Goal: Task Accomplishment & Management: Use online tool/utility

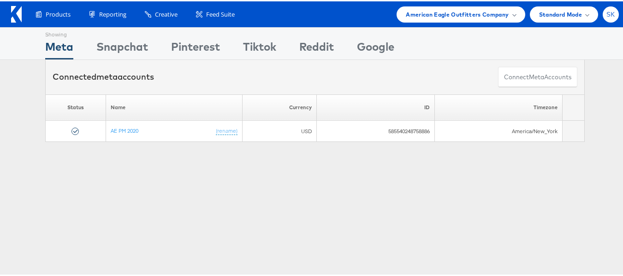
click at [607, 8] on div "SK" at bounding box center [610, 13] width 16 height 16
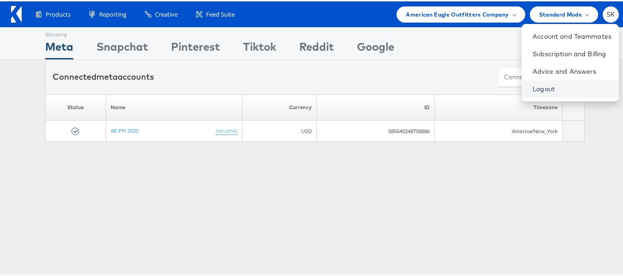
click at [532, 89] on link "Logout" at bounding box center [571, 87] width 79 height 9
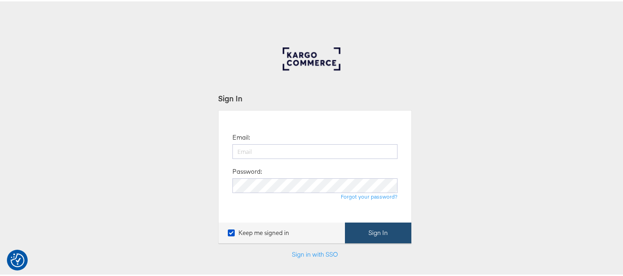
type input "[PERSON_NAME][EMAIL_ADDRESS][DOMAIN_NAME]"
click at [382, 227] on button "Sign In" at bounding box center [378, 231] width 66 height 21
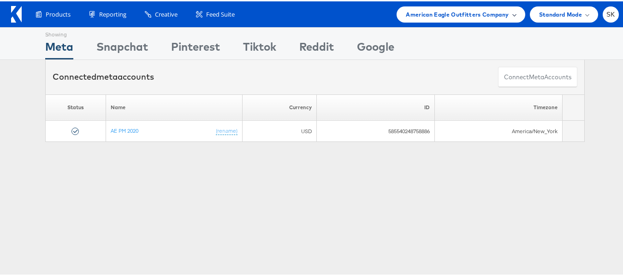
click at [455, 14] on span "American Eagle Outfitters Company" at bounding box center [456, 13] width 103 height 10
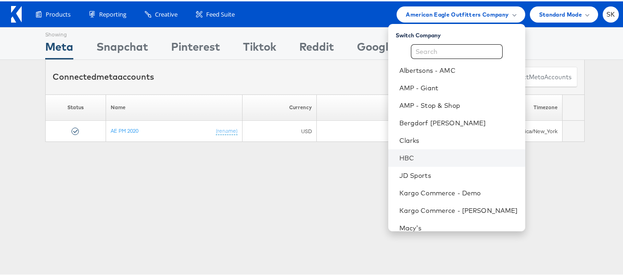
click at [409, 150] on li "HBC" at bounding box center [456, 157] width 137 height 18
click at [406, 155] on link "HBC" at bounding box center [458, 156] width 118 height 9
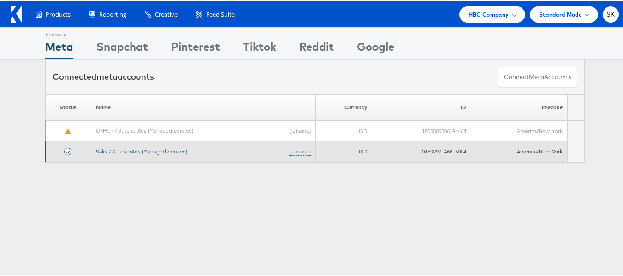
click at [144, 151] on link "Saks / StitcherAds (Managed Service)" at bounding box center [141, 150] width 91 height 7
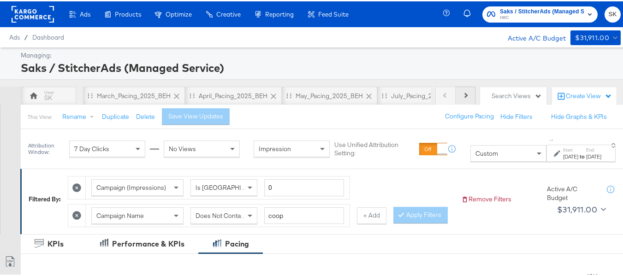
click at [460, 95] on button "Next" at bounding box center [465, 94] width 20 height 18
click at [460, 95] on div "Previous Next" at bounding box center [455, 94] width 40 height 18
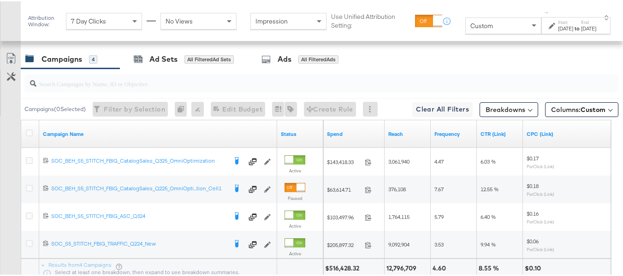
scroll to position [461, 0]
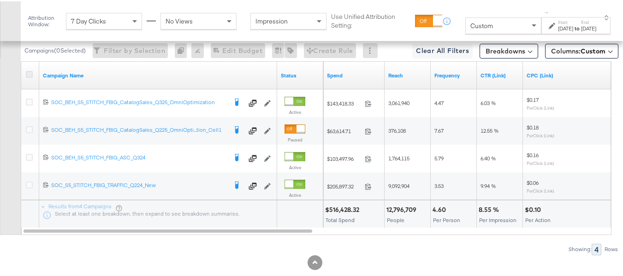
click at [32, 76] on icon at bounding box center [29, 73] width 7 height 7
click at [0, 0] on input "checkbox" at bounding box center [0, 0] width 0 height 0
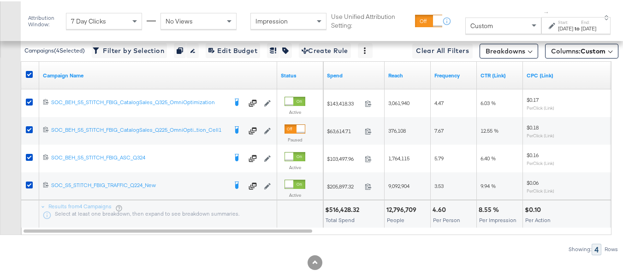
click at [581, 27] on div "Aug 31st 2025" at bounding box center [588, 27] width 15 height 7
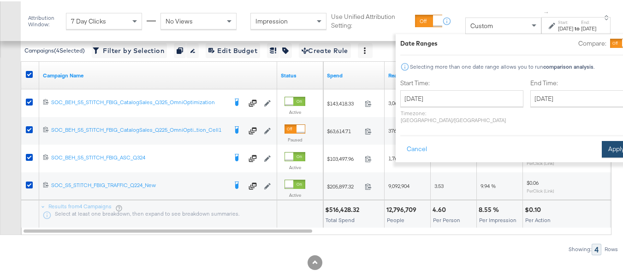
click at [601, 140] on button "Apply" at bounding box center [615, 148] width 29 height 17
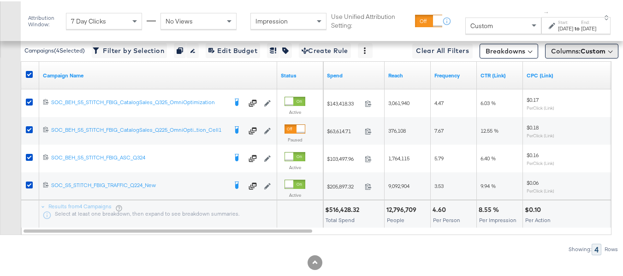
click at [570, 54] on span "Columns: Custom" at bounding box center [578, 49] width 54 height 9
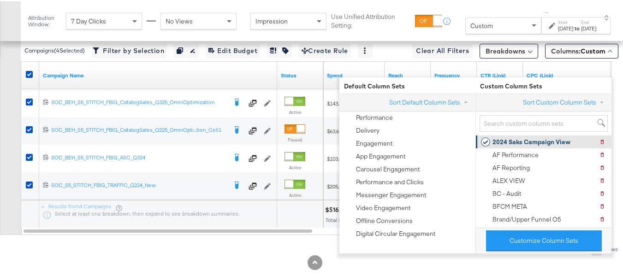
click at [539, 140] on div "2024 Saks Campaign View" at bounding box center [531, 140] width 78 height 9
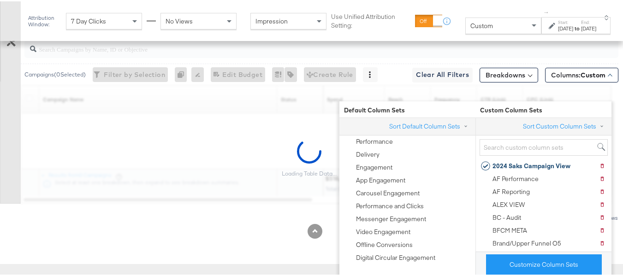
click at [0, 184] on div "Customize KPIs Export as CSV" at bounding box center [10, 107] width 21 height 189
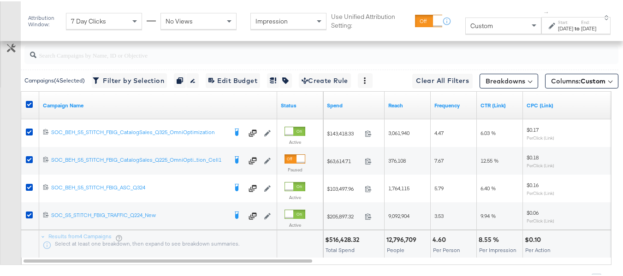
scroll to position [415, 0]
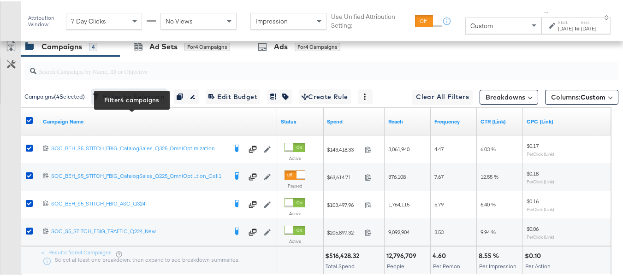
click at [118, 101] on span "Filter by Selection Filter 4 campaigns" at bounding box center [129, 96] width 70 height 12
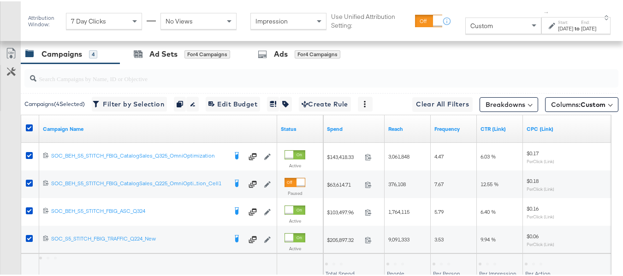
click at [558, 29] on div "Aug 1st 2025" at bounding box center [565, 27] width 15 height 7
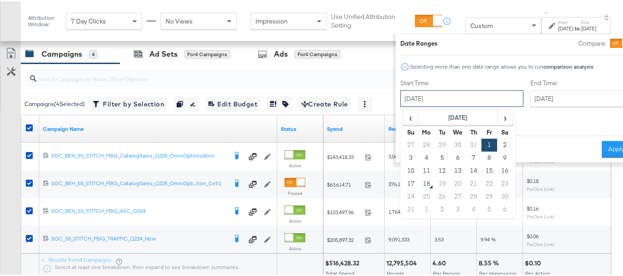
click at [432, 93] on input "August 1st 2025" at bounding box center [461, 97] width 123 height 17
click at [403, 173] on td "10" at bounding box center [411, 169] width 16 height 13
type input "August 10th 2025"
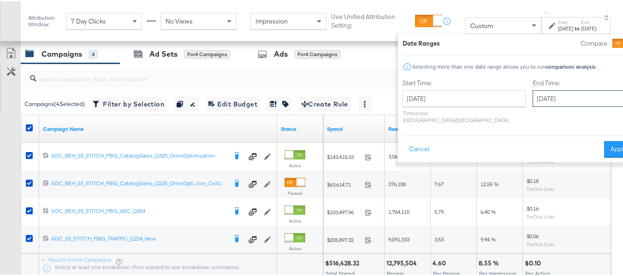
click at [554, 92] on input "August 31st 2025" at bounding box center [580, 97] width 97 height 17
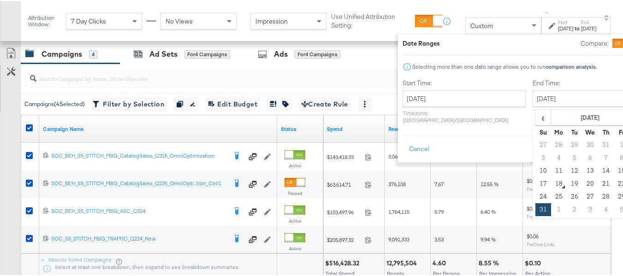
type input "August 16th 2025"
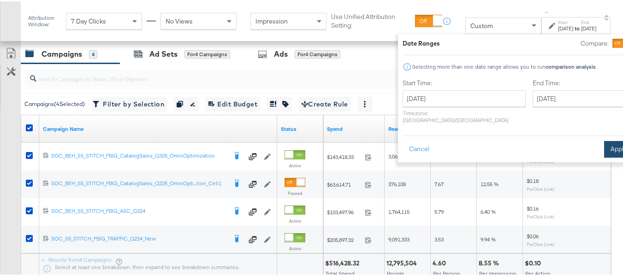
click at [604, 140] on button "Apply" at bounding box center [618, 148] width 29 height 17
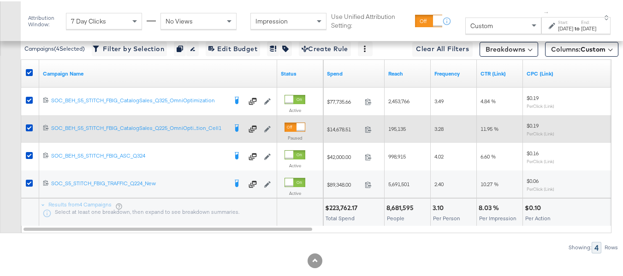
scroll to position [426, 0]
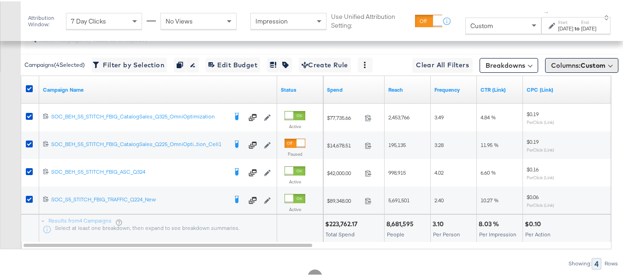
click at [570, 69] on span "Columns: Custom" at bounding box center [578, 63] width 54 height 9
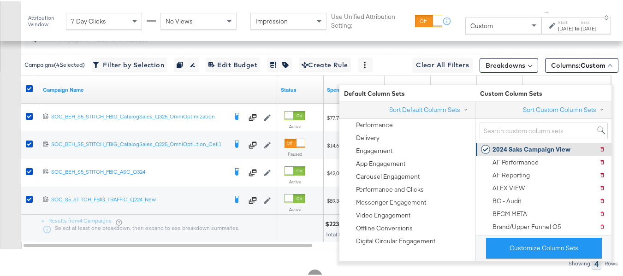
click at [516, 147] on div "2024 Saks Campaign View" at bounding box center [531, 148] width 78 height 9
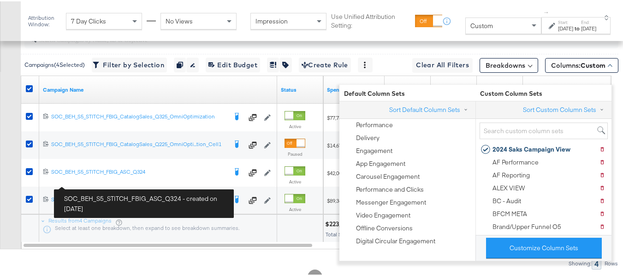
click at [0, 182] on div "Customize KPIs Export as CSV" at bounding box center [10, 126] width 21 height 244
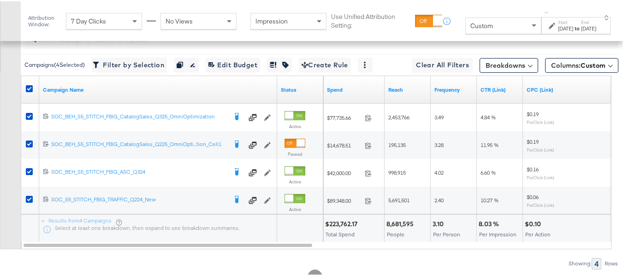
scroll to position [380, 0]
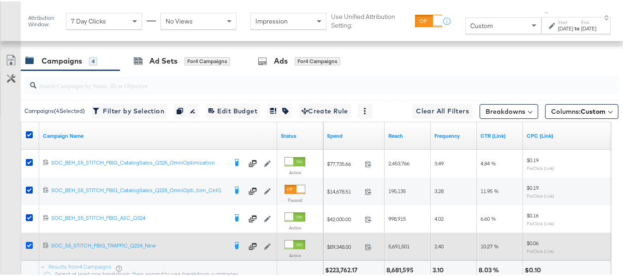
click at [27, 247] on icon at bounding box center [29, 244] width 7 height 7
click at [0, 0] on input "checkbox" at bounding box center [0, 0] width 0 height 0
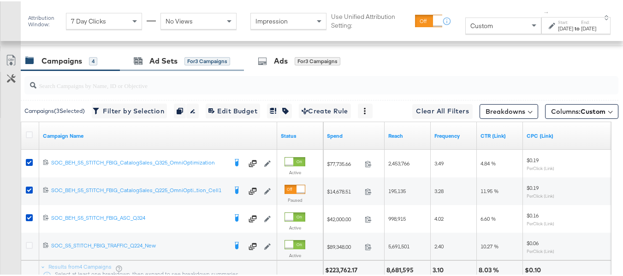
click at [178, 70] on div "Ad Sets for 3 Campaigns" at bounding box center [182, 60] width 124 height 20
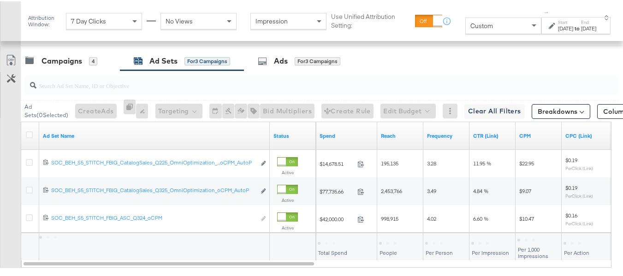
click at [30, 141] on div at bounding box center [30, 134] width 17 height 17
click at [30, 137] on icon at bounding box center [29, 133] width 7 height 7
click at [0, 0] on input "checkbox" at bounding box center [0, 0] width 0 height 0
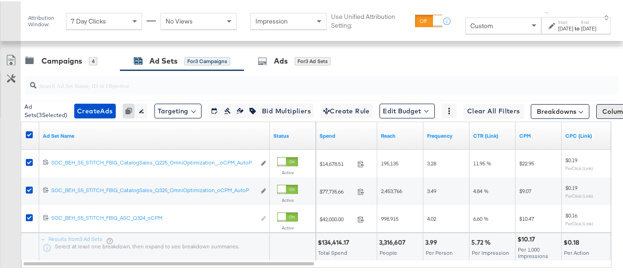
click at [596, 118] on button "Columns: Custom" at bounding box center [632, 110] width 73 height 15
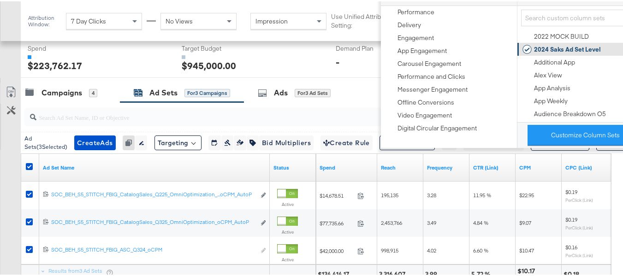
scroll to position [334, 0]
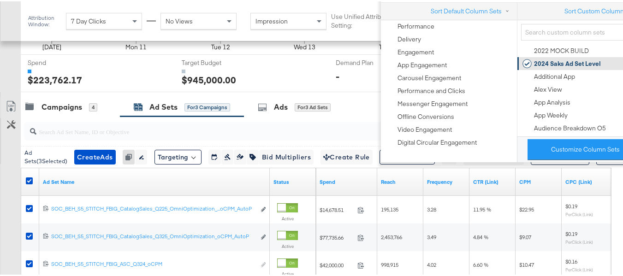
click at [569, 63] on div "2024 Saks Ad Set Level" at bounding box center [567, 62] width 67 height 9
click at [0, 187] on div "Customize KPIs Export as CSV" at bounding box center [10, 204] width 21 height 217
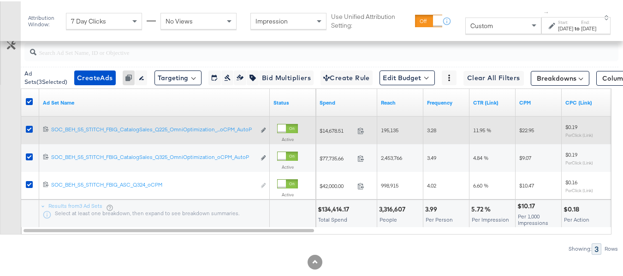
scroll to position [398, 0]
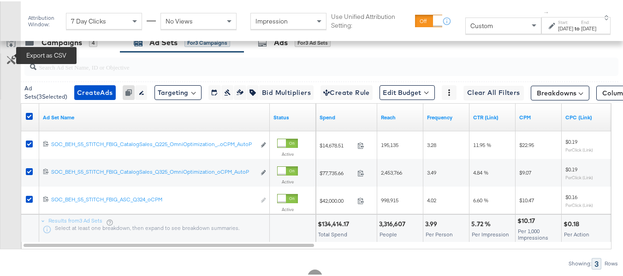
click at [9, 46] on icon at bounding box center [11, 40] width 11 height 11
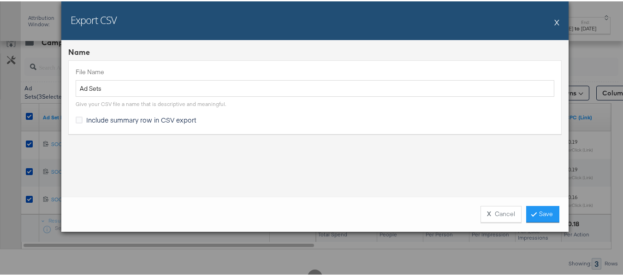
click at [114, 120] on span "Include summary row in CSV export" at bounding box center [141, 118] width 110 height 9
click at [0, 0] on input "Include summary row in CSV export" at bounding box center [0, 0] width 0 height 0
click at [546, 214] on link "Save" at bounding box center [542, 213] width 33 height 17
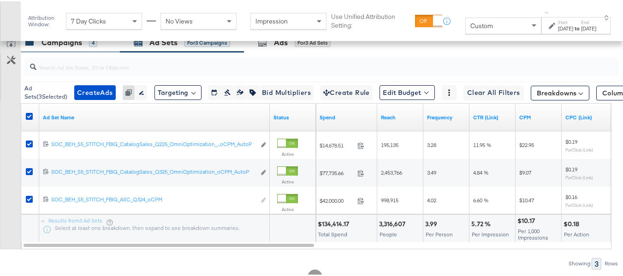
click at [54, 47] on div "Campaigns" at bounding box center [61, 41] width 41 height 11
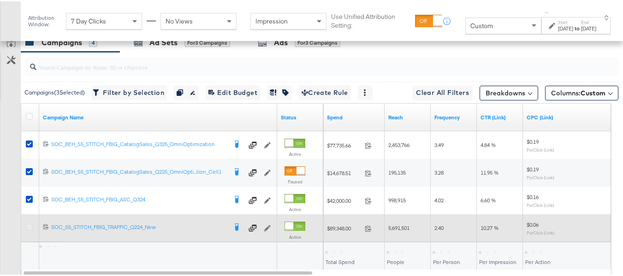
click at [29, 229] on icon at bounding box center [29, 225] width 7 height 7
click at [0, 0] on input "checkbox" at bounding box center [0, 0] width 0 height 0
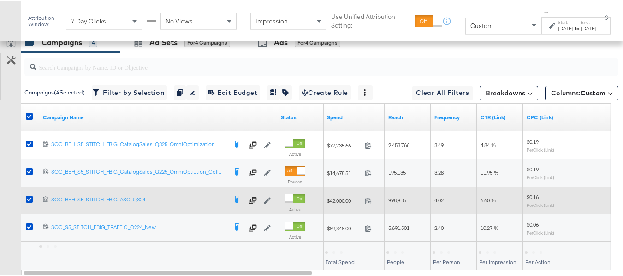
click at [30, 204] on div at bounding box center [31, 198] width 10 height 9
click at [30, 201] on icon at bounding box center [29, 197] width 7 height 7
click at [0, 0] on input "checkbox" at bounding box center [0, 0] width 0 height 0
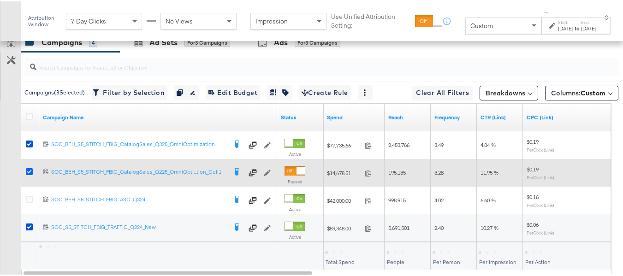
click at [29, 174] on icon at bounding box center [29, 170] width 7 height 7
click at [0, 0] on input "checkbox" at bounding box center [0, 0] width 0 height 0
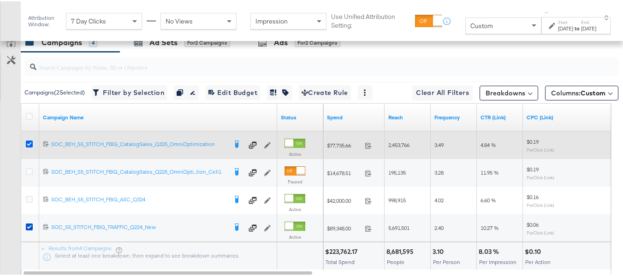
click at [31, 146] on icon at bounding box center [29, 142] width 7 height 7
click at [0, 0] on input "checkbox" at bounding box center [0, 0] width 0 height 0
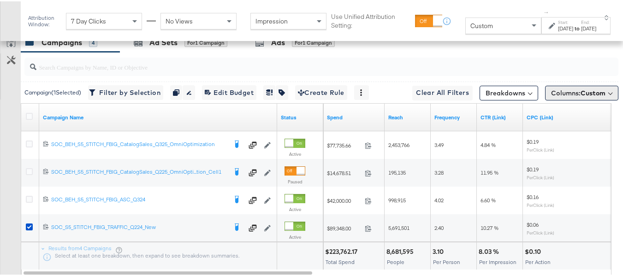
click at [587, 96] on span "Columns: Custom" at bounding box center [578, 91] width 54 height 9
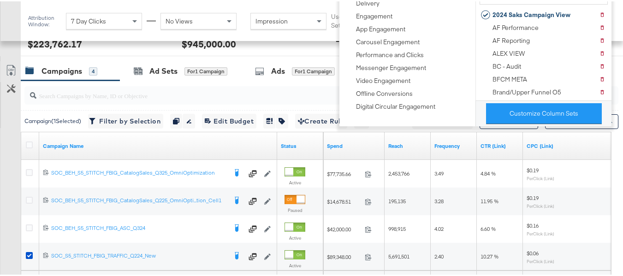
scroll to position [306, 0]
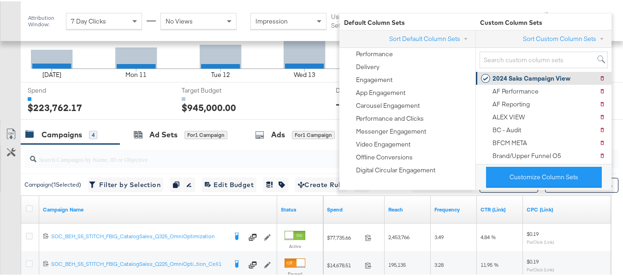
click at [522, 76] on div "2024 Saks Campaign View" at bounding box center [531, 77] width 78 height 9
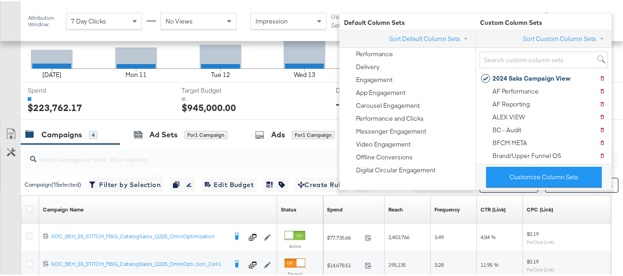
click at [0, 213] on div "Customize KPIs Export as CSV" at bounding box center [10, 245] width 21 height 244
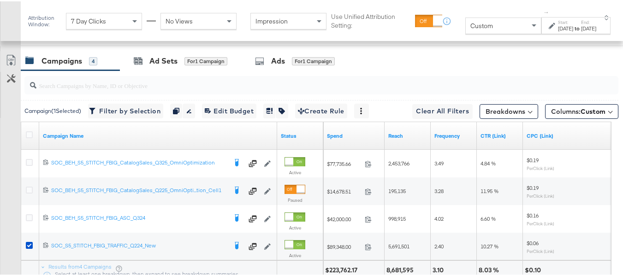
scroll to position [370, 0]
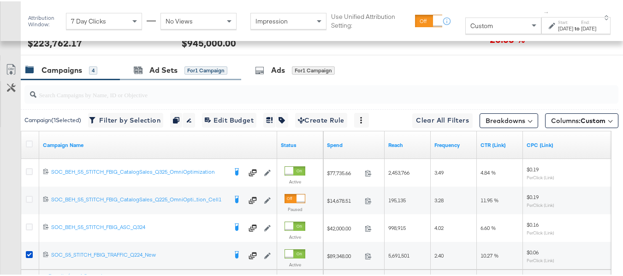
click at [147, 75] on div "Ad Sets for 1 Campaign" at bounding box center [180, 69] width 121 height 20
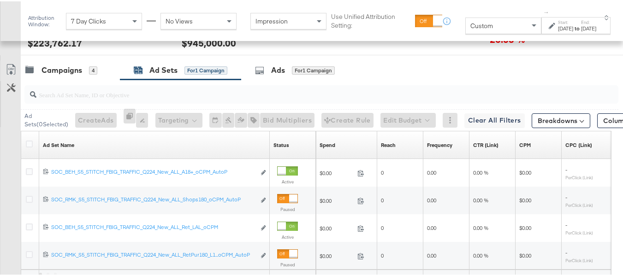
click at [24, 152] on div at bounding box center [30, 143] width 17 height 17
click at [27, 146] on icon at bounding box center [29, 142] width 7 height 7
click at [0, 0] on input "checkbox" at bounding box center [0, 0] width 0 height 0
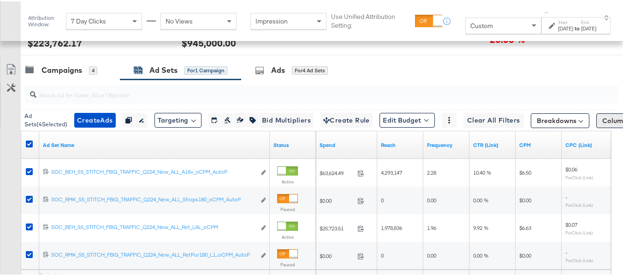
click at [602, 124] on span "Columns: Custom" at bounding box center [629, 119] width 54 height 9
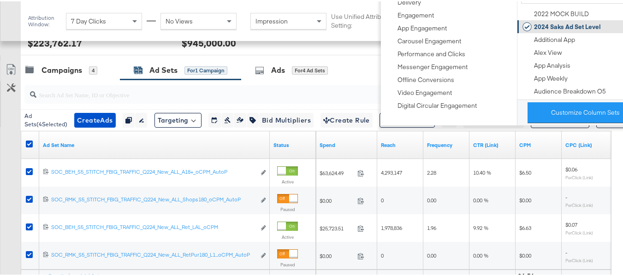
click at [556, 24] on div "2024 Saks Ad Set Level" at bounding box center [567, 25] width 67 height 9
click at [0, 170] on div "Customize KPIs Export as CSV" at bounding box center [10, 181] width 21 height 244
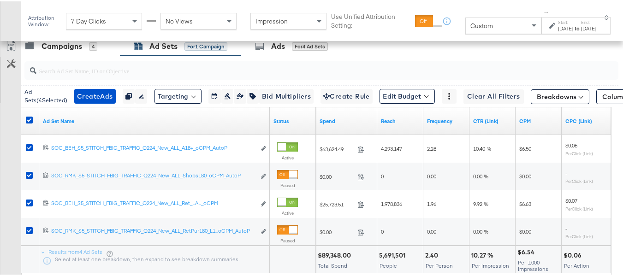
scroll to position [380, 0]
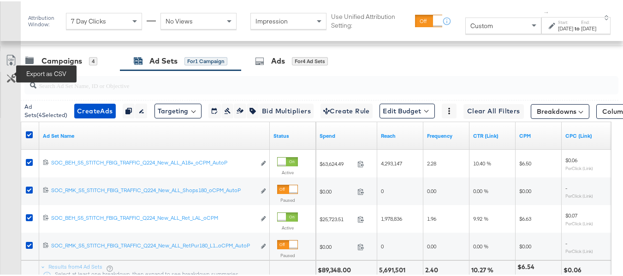
click at [6, 65] on icon at bounding box center [11, 58] width 11 height 11
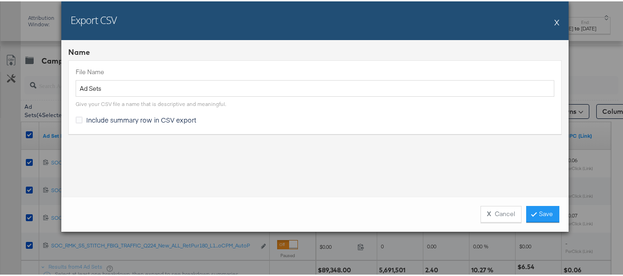
click at [105, 123] on div "Include summary row in CSV export" at bounding box center [143, 119] width 114 height 10
click at [0, 0] on input "Include summary row in CSV export" at bounding box center [0, 0] width 0 height 0
click at [535, 217] on link "Save" at bounding box center [542, 213] width 33 height 17
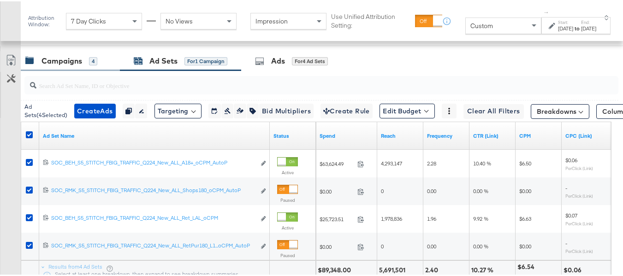
click at [71, 70] on div "Campaigns 4" at bounding box center [70, 60] width 99 height 20
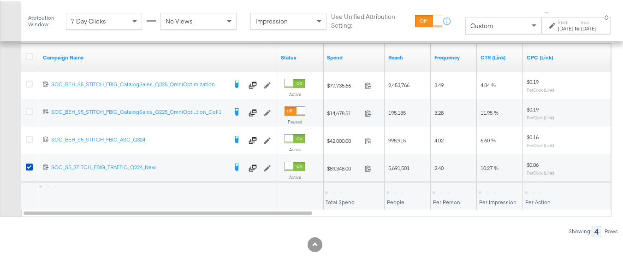
scroll to position [472, 0]
click at [28, 59] on div at bounding box center [31, 56] width 10 height 9
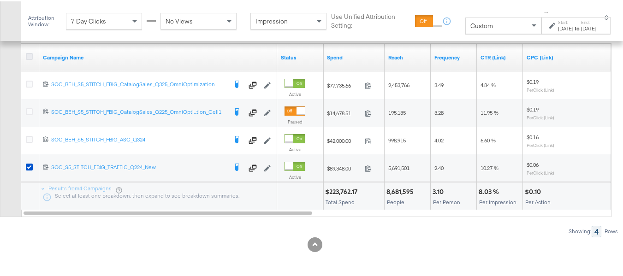
click at [28, 58] on icon at bounding box center [29, 55] width 7 height 7
click at [0, 0] on input "checkbox" at bounding box center [0, 0] width 0 height 0
drag, startPoint x: 570, startPoint y: 24, endPoint x: 569, endPoint y: 30, distance: 5.6
click at [581, 24] on div "Aug 16th 2025" at bounding box center [588, 27] width 15 height 7
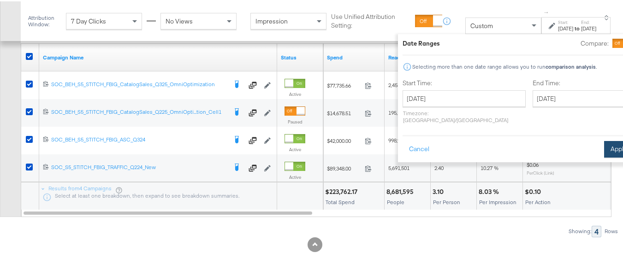
click at [604, 140] on button "Apply" at bounding box center [618, 148] width 29 height 17
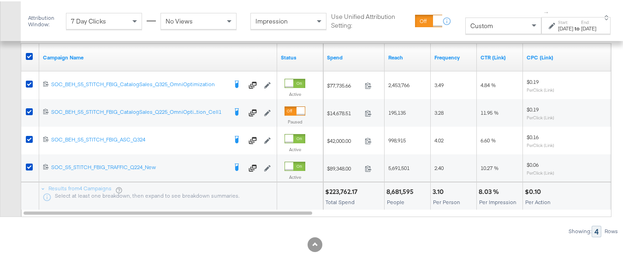
click at [402, 186] on div "8,681,595" at bounding box center [401, 190] width 30 height 9
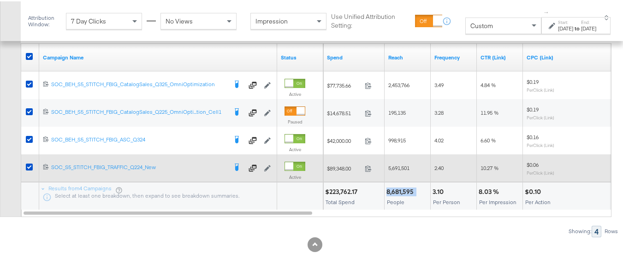
copy div "8,681,595"
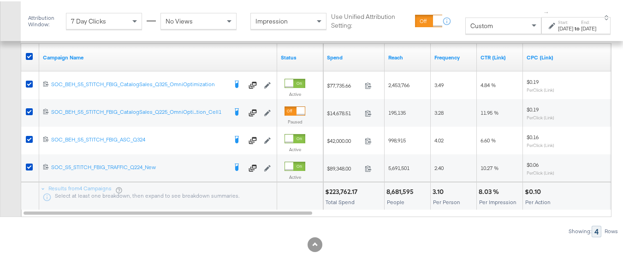
click at [438, 189] on div "3.10" at bounding box center [439, 190] width 14 height 9
copy div "3.10"
click at [487, 190] on div "8.03 %" at bounding box center [489, 190] width 23 height 9
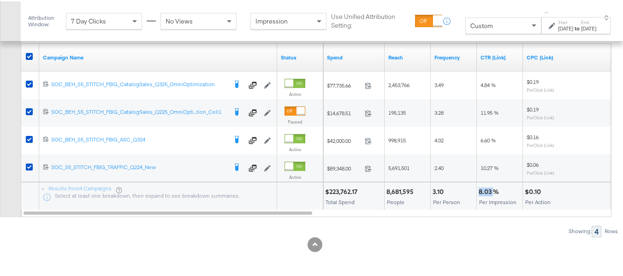
click at [487, 190] on div "8.03 %" at bounding box center [489, 190] width 23 height 9
copy div "8.03 %"
click at [535, 194] on div "$0.10" at bounding box center [533, 190] width 19 height 9
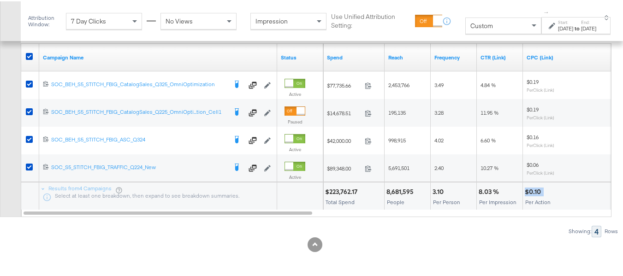
click at [535, 194] on div "$0.10" at bounding box center [533, 190] width 19 height 9
copy div "$0.10"
drag, startPoint x: 398, startPoint y: 200, endPoint x: 376, endPoint y: 200, distance: 21.7
click at [397, 200] on span "People" at bounding box center [396, 200] width 18 height 7
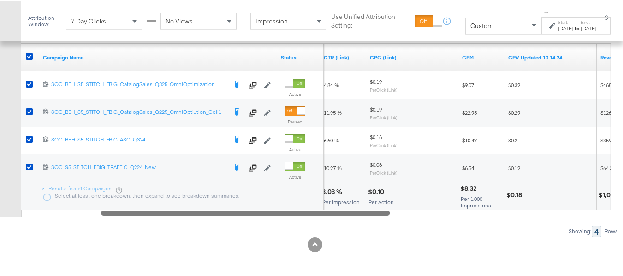
drag, startPoint x: 304, startPoint y: 211, endPoint x: 411, endPoint y: 209, distance: 106.9
click at [389, 210] on div at bounding box center [245, 211] width 288 height 8
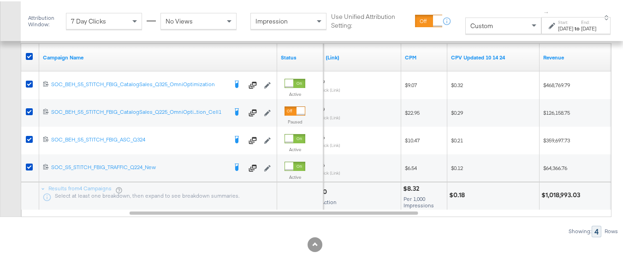
click at [408, 187] on div "$8.32" at bounding box center [412, 187] width 19 height 9
copy div "$8.32"
click at [100, 223] on div "Campaigns ( 4 Selected) Filter by Selection Filter 4 campaigns Duplicate 4 camp…" at bounding box center [309, 113] width 618 height 245
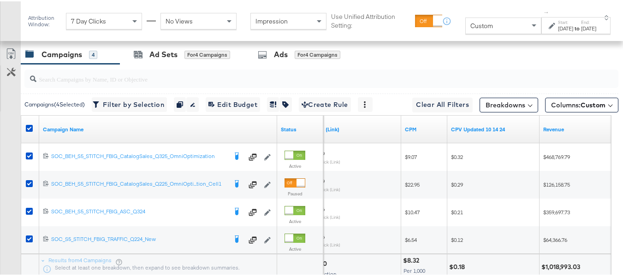
scroll to position [334, 0]
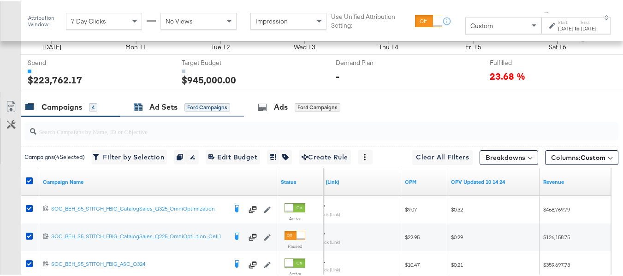
click at [164, 111] on div "Ad Sets" at bounding box center [163, 105] width 28 height 11
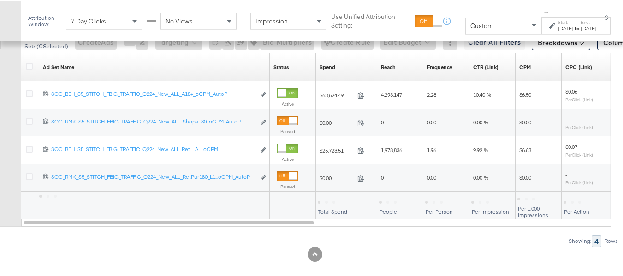
scroll to position [472, 0]
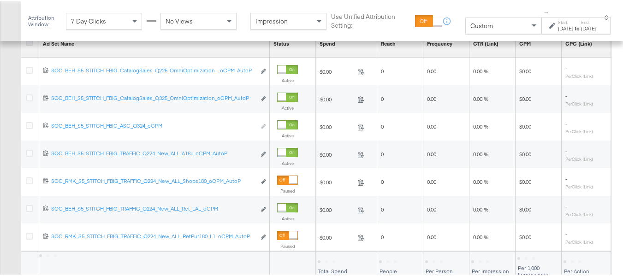
click at [28, 45] on icon at bounding box center [29, 41] width 7 height 7
click at [0, 0] on input "checkbox" at bounding box center [0, 0] width 0 height 0
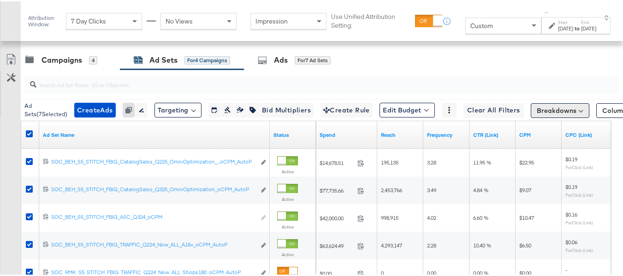
scroll to position [380, 0]
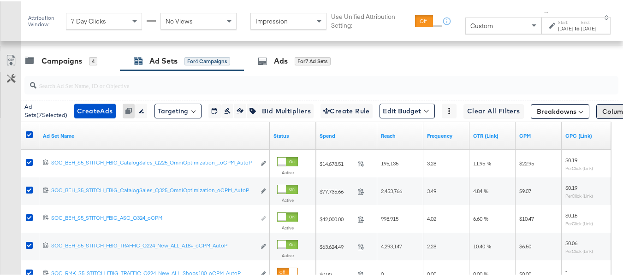
click at [602, 115] on span "Columns: Custom" at bounding box center [629, 110] width 54 height 9
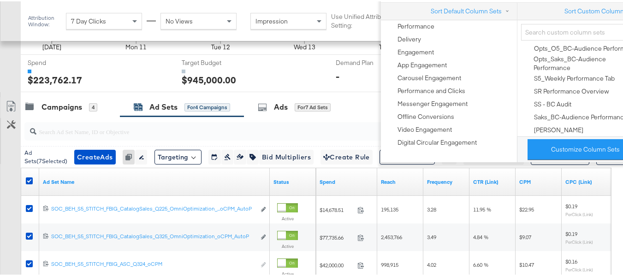
scroll to position [323, 0]
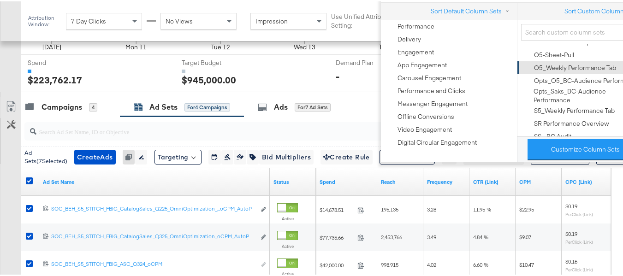
click at [566, 71] on div "O5_Weekly Performance Tab" at bounding box center [575, 66] width 82 height 9
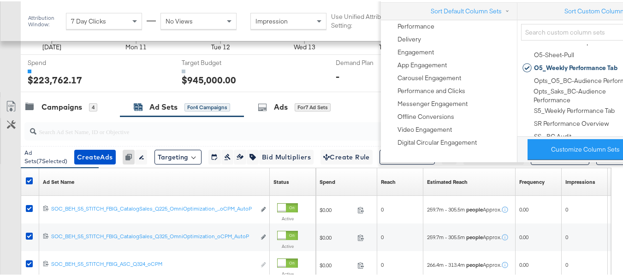
click at [0, 213] on div "Customize KPIs Export as CSV" at bounding box center [10, 259] width 21 height 327
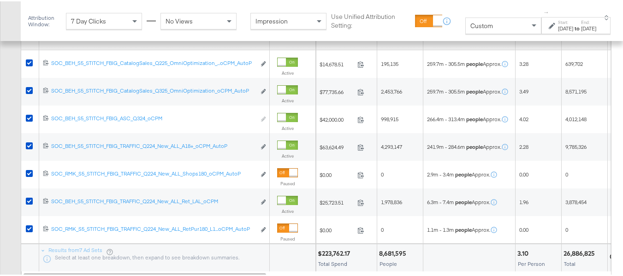
scroll to position [463, 0]
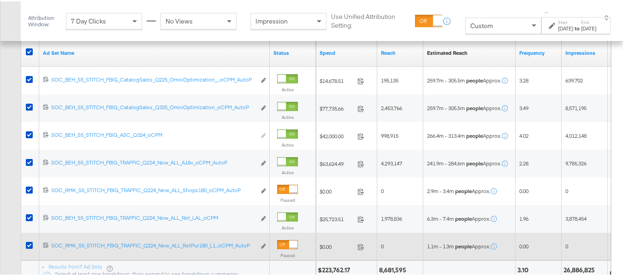
click at [435, 253] on div "1.1m - 1.3m people Approx." at bounding box center [469, 245] width 92 height 15
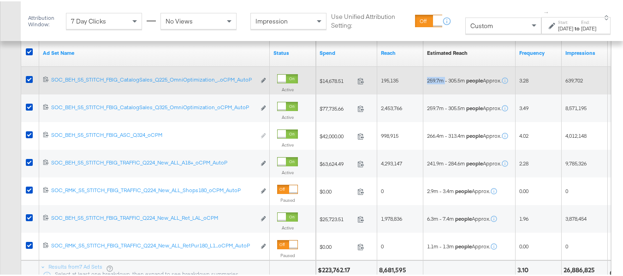
drag, startPoint x: 446, startPoint y: 91, endPoint x: 424, endPoint y: 94, distance: 21.4
click at [424, 87] on div "259.7m - 305.5m people Approx." at bounding box center [469, 79] width 92 height 15
copy span "259.7m"
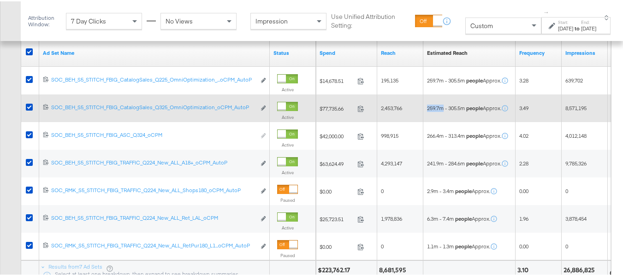
drag, startPoint x: 444, startPoint y: 120, endPoint x: 426, endPoint y: 122, distance: 18.5
click at [426, 114] on div "259.7m - 305.5m people Approx." at bounding box center [469, 107] width 92 height 15
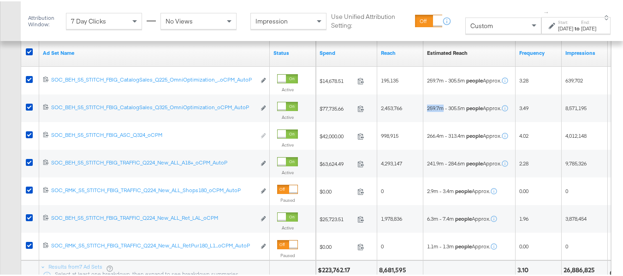
copy span "259.7m"
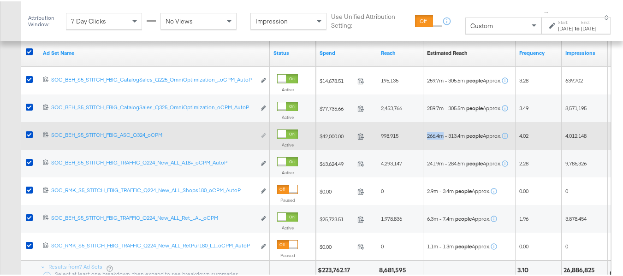
drag, startPoint x: 444, startPoint y: 147, endPoint x: 422, endPoint y: 146, distance: 22.1
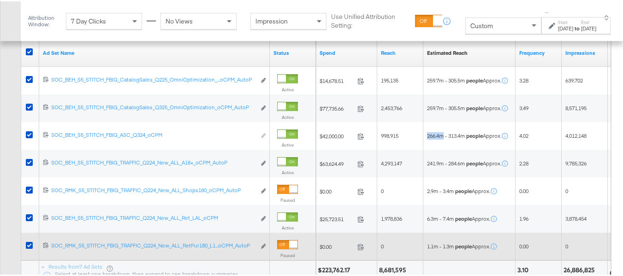
copy div "266.4m"
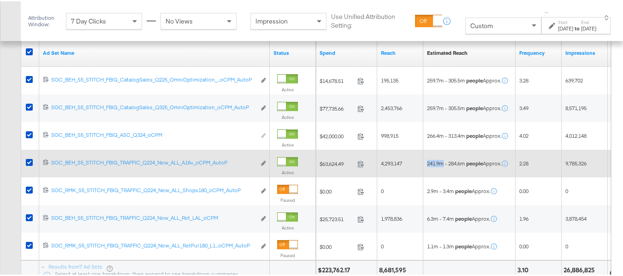
drag, startPoint x: 444, startPoint y: 178, endPoint x: 420, endPoint y: 175, distance: 23.7
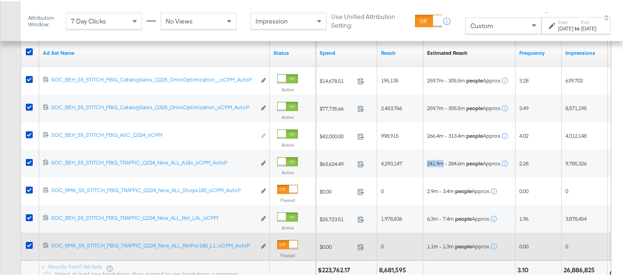
copy div "241.9m"
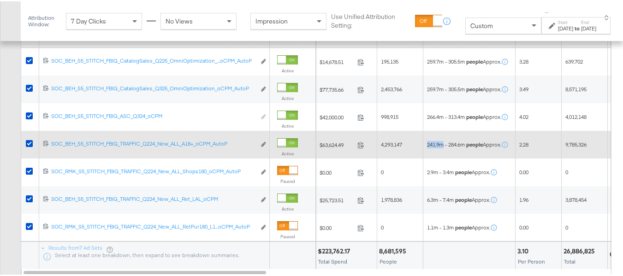
scroll to position [509, 0]
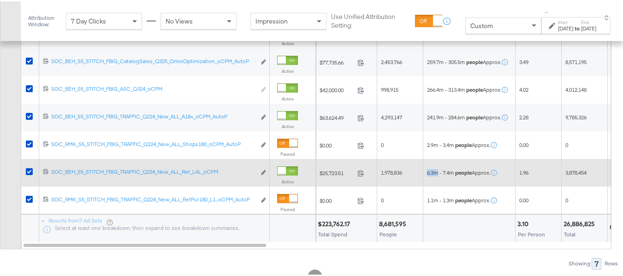
drag, startPoint x: 433, startPoint y: 185, endPoint x: 427, endPoint y: 185, distance: 6.0
click at [427, 175] on span "6.3m - 7.4m people Approx." at bounding box center [458, 171] width 63 height 7
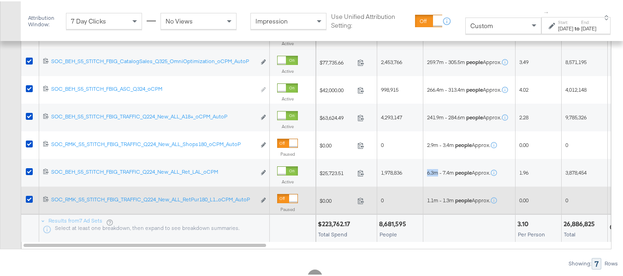
copy span "6.3m"
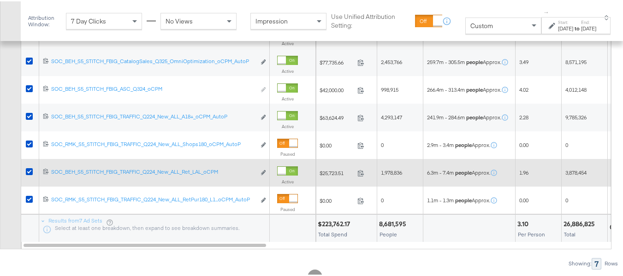
click at [461, 179] on div "6.3m - 7.4m people Approx." at bounding box center [469, 171] width 92 height 15
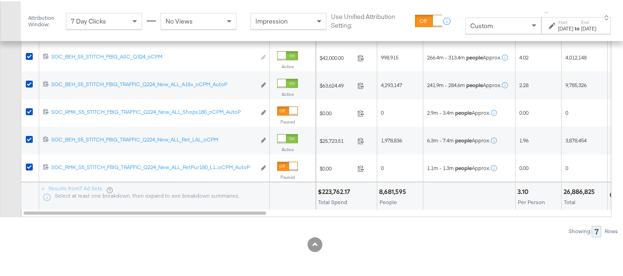
scroll to position [0, 0]
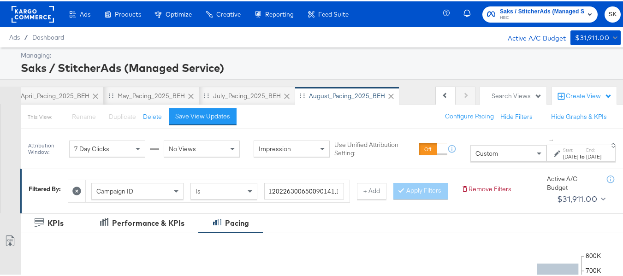
click at [23, 17] on rect at bounding box center [33, 13] width 42 height 17
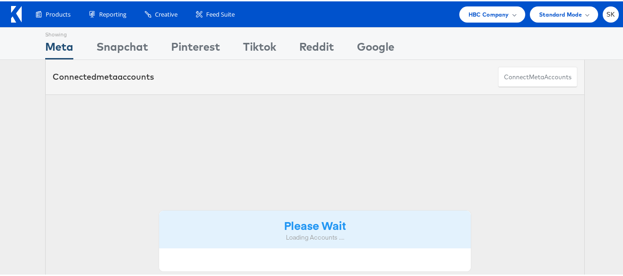
click at [606, 13] on span "SK" at bounding box center [610, 13] width 9 height 6
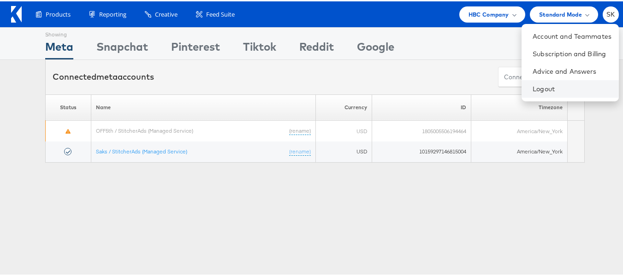
click at [529, 95] on li "Logout" at bounding box center [569, 88] width 97 height 18
click at [532, 89] on link "Logout" at bounding box center [571, 87] width 79 height 9
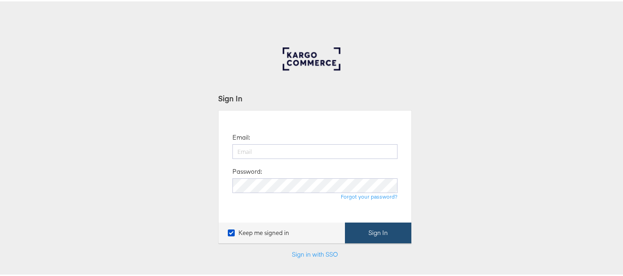
type input "[PERSON_NAME][EMAIL_ADDRESS][DOMAIN_NAME]"
click at [380, 229] on button "Sign In" at bounding box center [378, 231] width 66 height 21
